Goal: Task Accomplishment & Management: Manage account settings

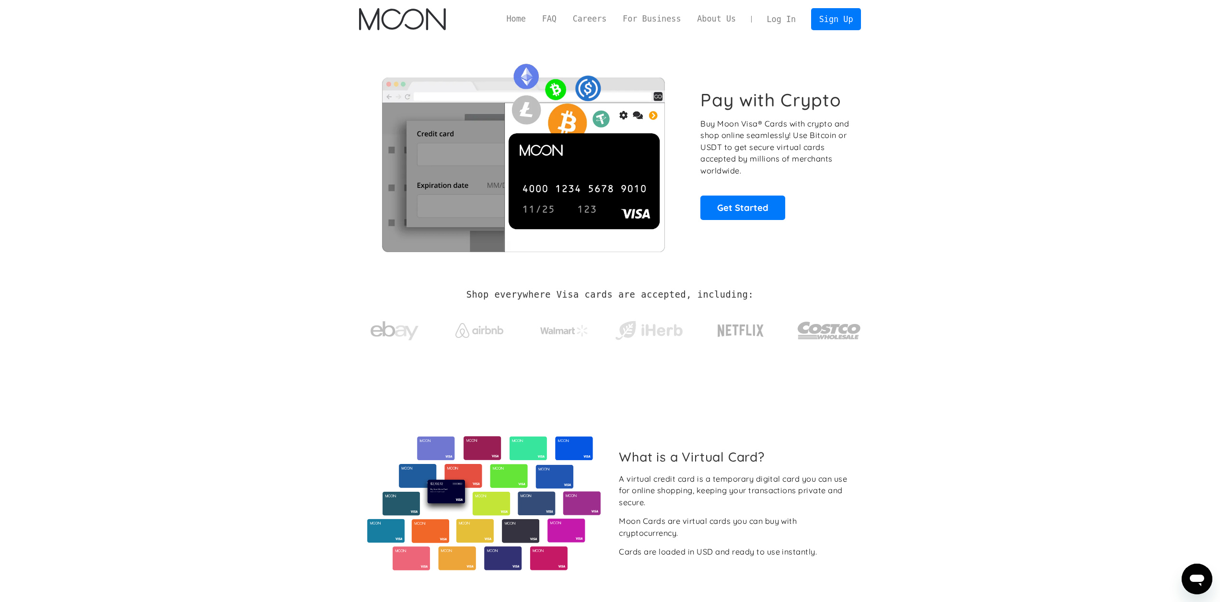
click at [791, 23] on link "Log In" at bounding box center [781, 19] width 45 height 21
